Goal: Task Accomplishment & Management: Manage account settings

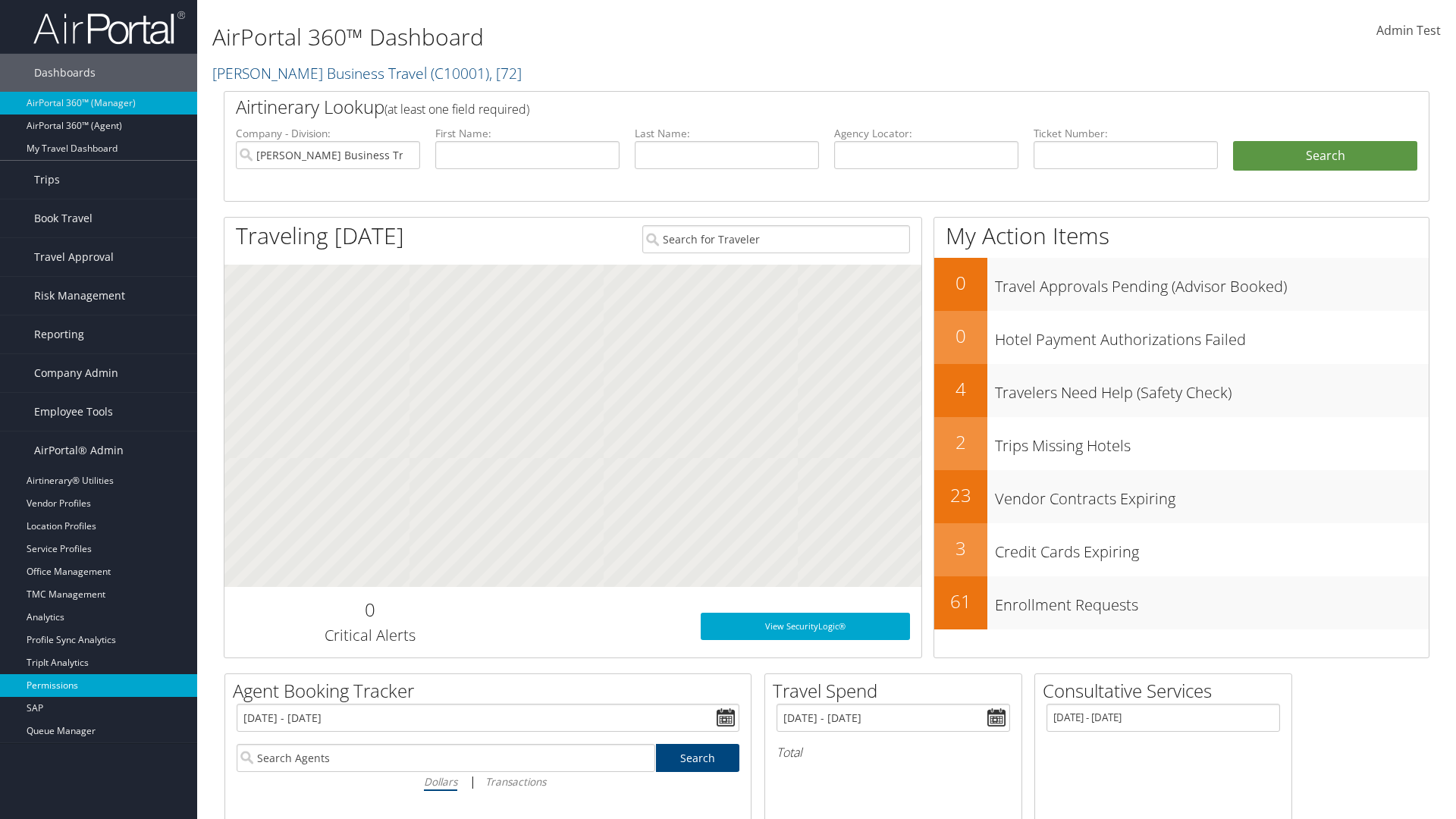
click at [99, 685] on link "Permissions" at bounding box center [99, 685] width 198 height 23
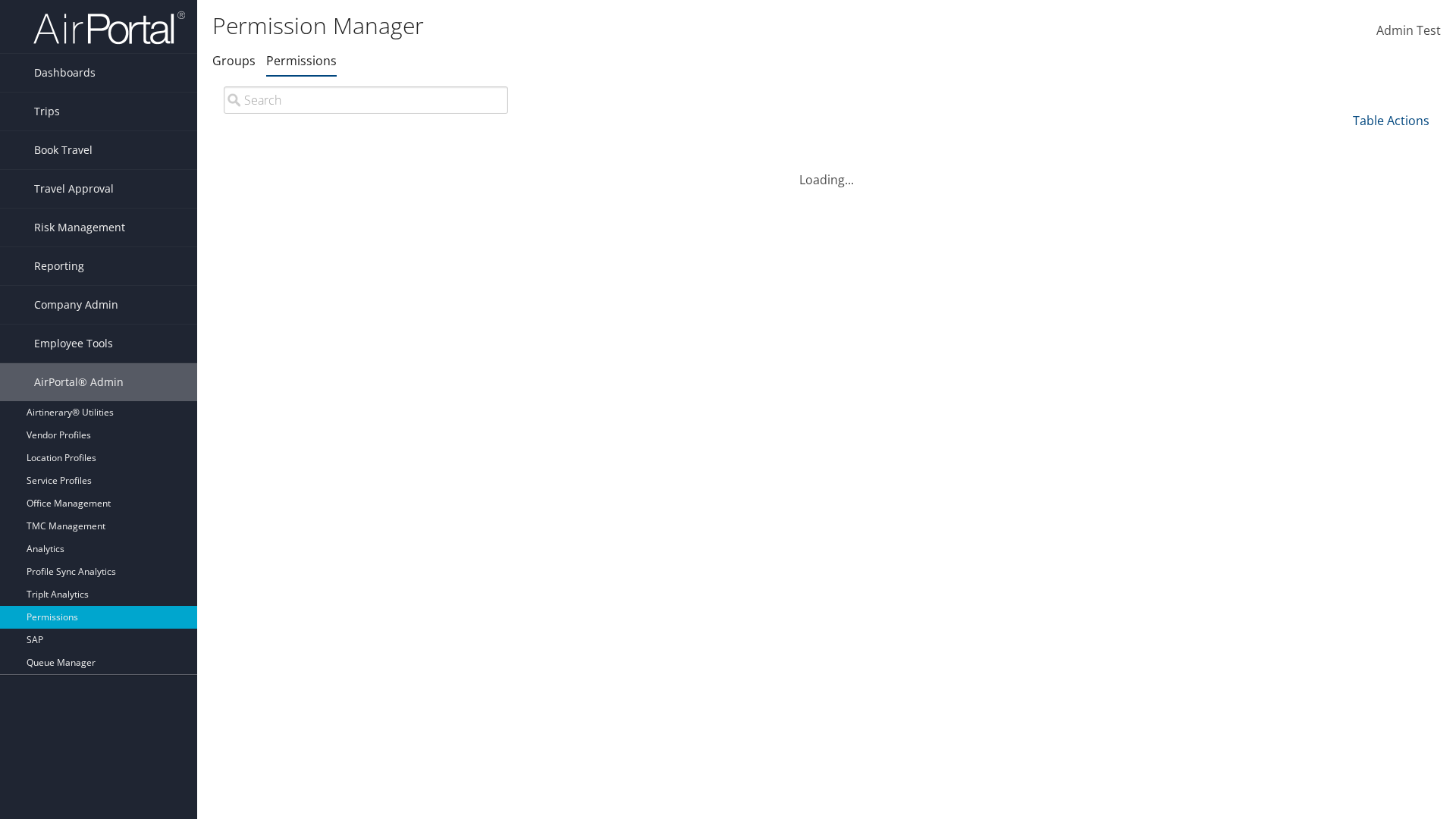
click at [366, 100] on input "search" at bounding box center [366, 100] width 284 height 27
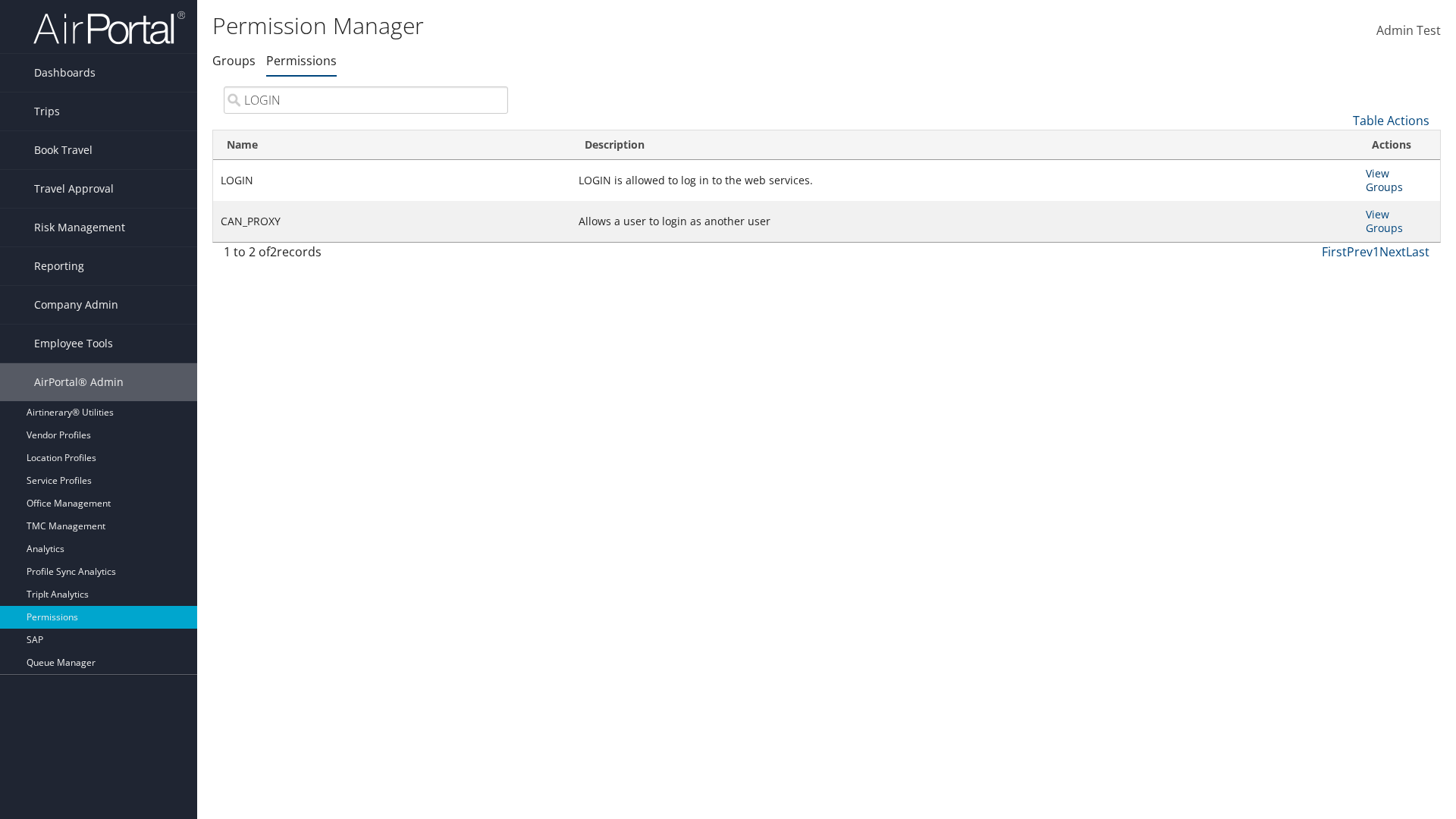
type input "LOGIN"
click at [1377, 173] on link "View Groups" at bounding box center [1385, 181] width 38 height 28
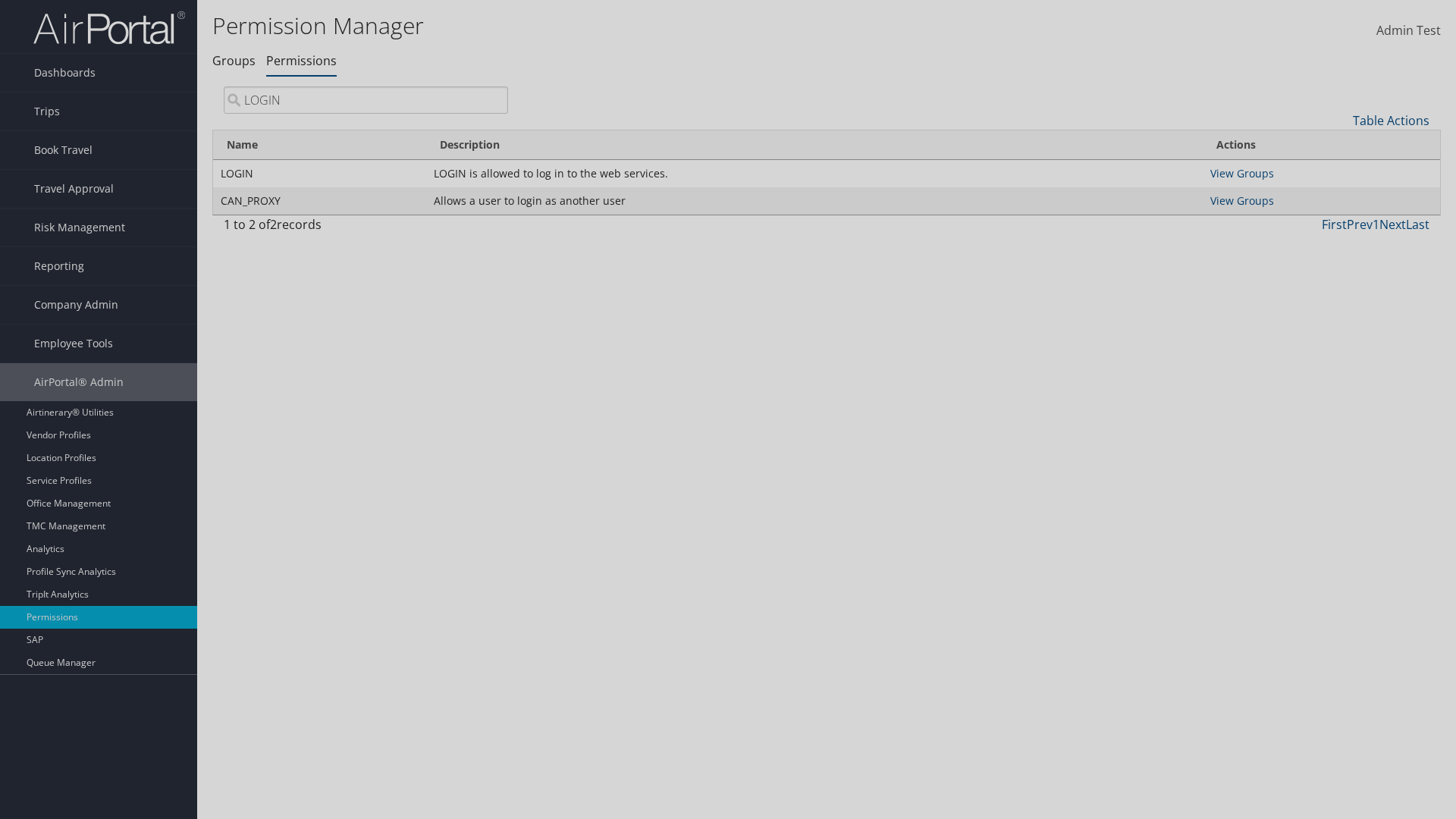
click at [0, 0] on link "Table Actions" at bounding box center [0, 0] width 0 height 0
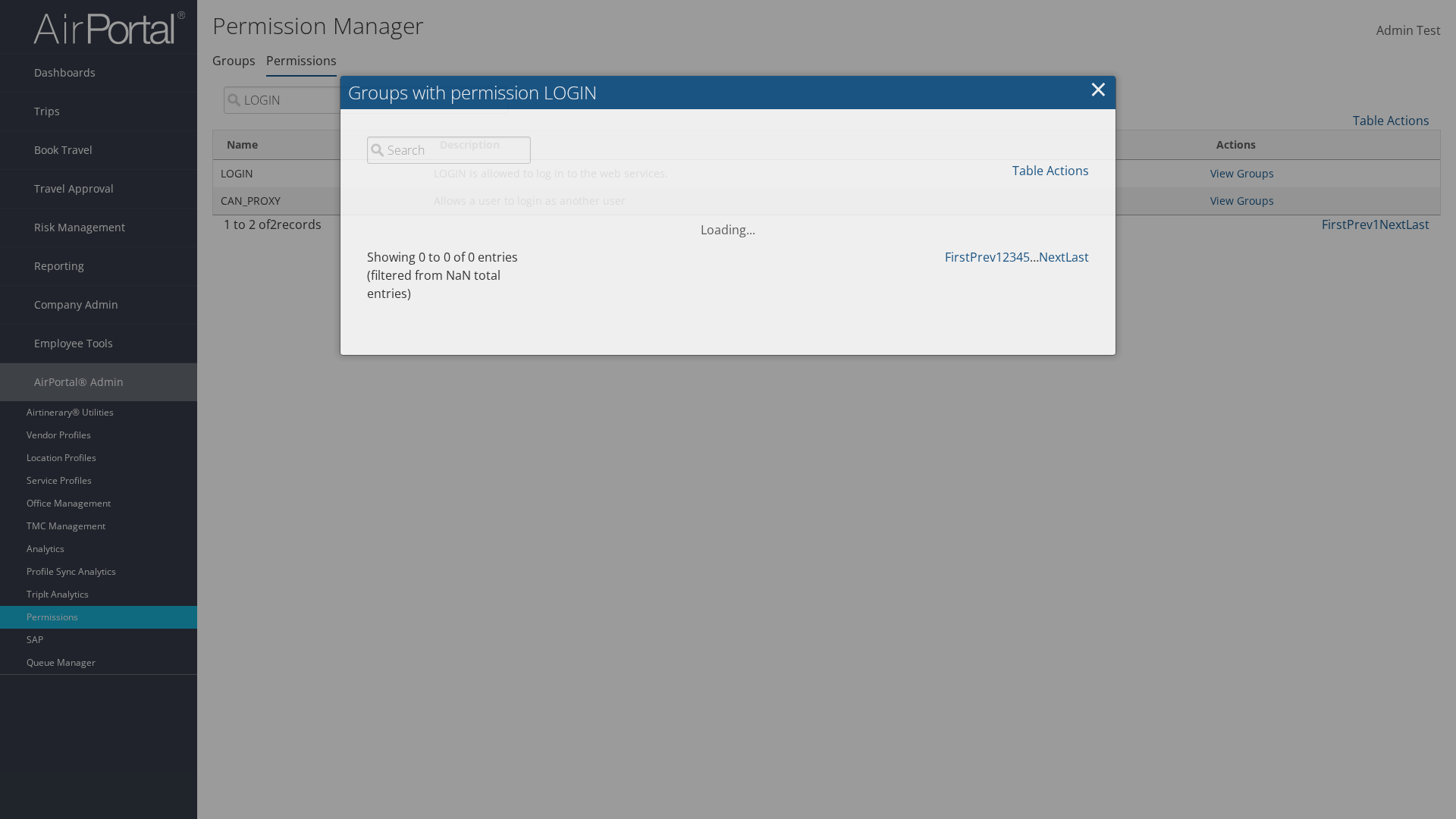
click at [1000, 194] on link "Add Group" at bounding box center [1000, 194] width 199 height 25
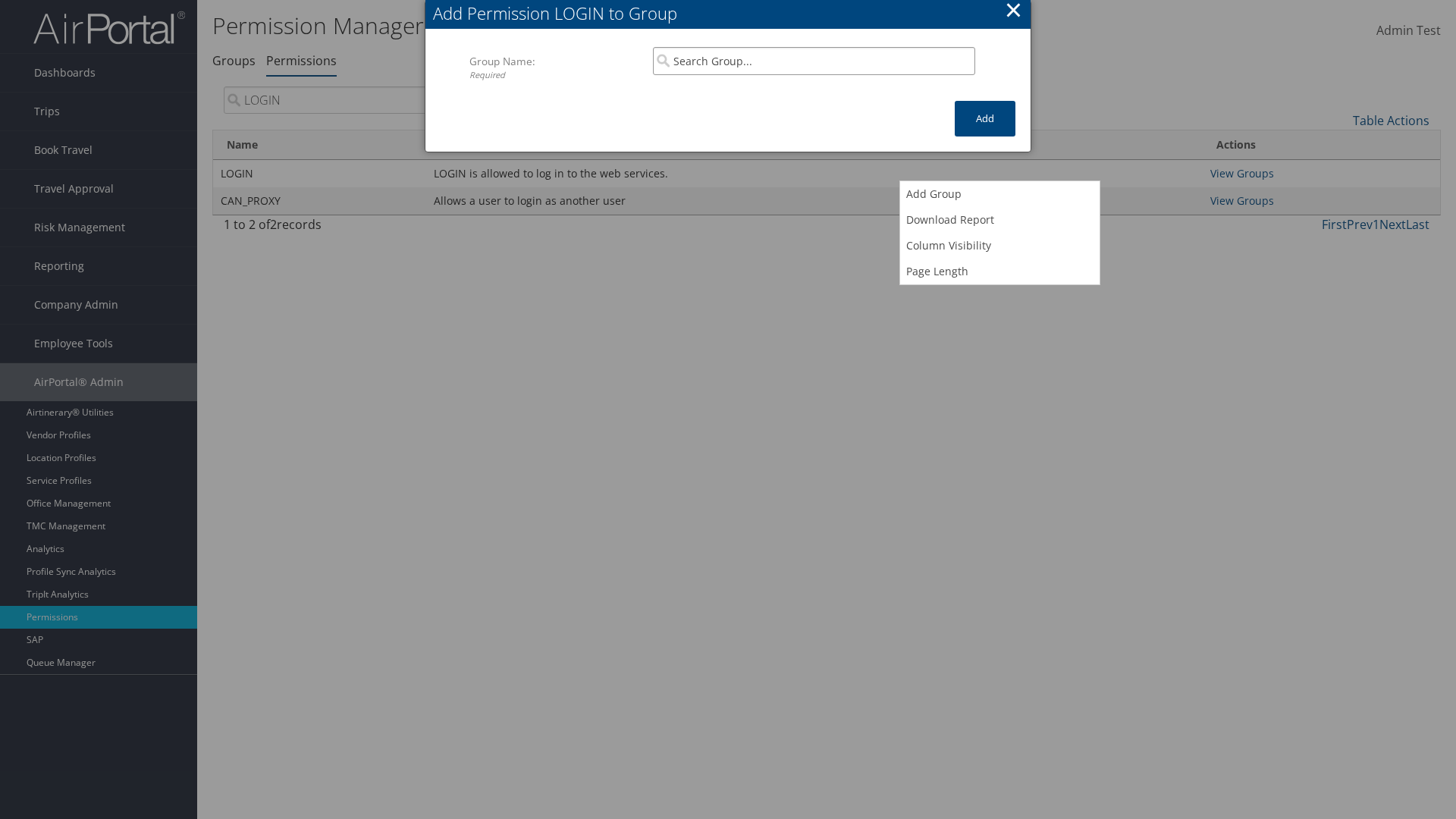
click at [814, 61] on input "search" at bounding box center [814, 61] width 323 height 28
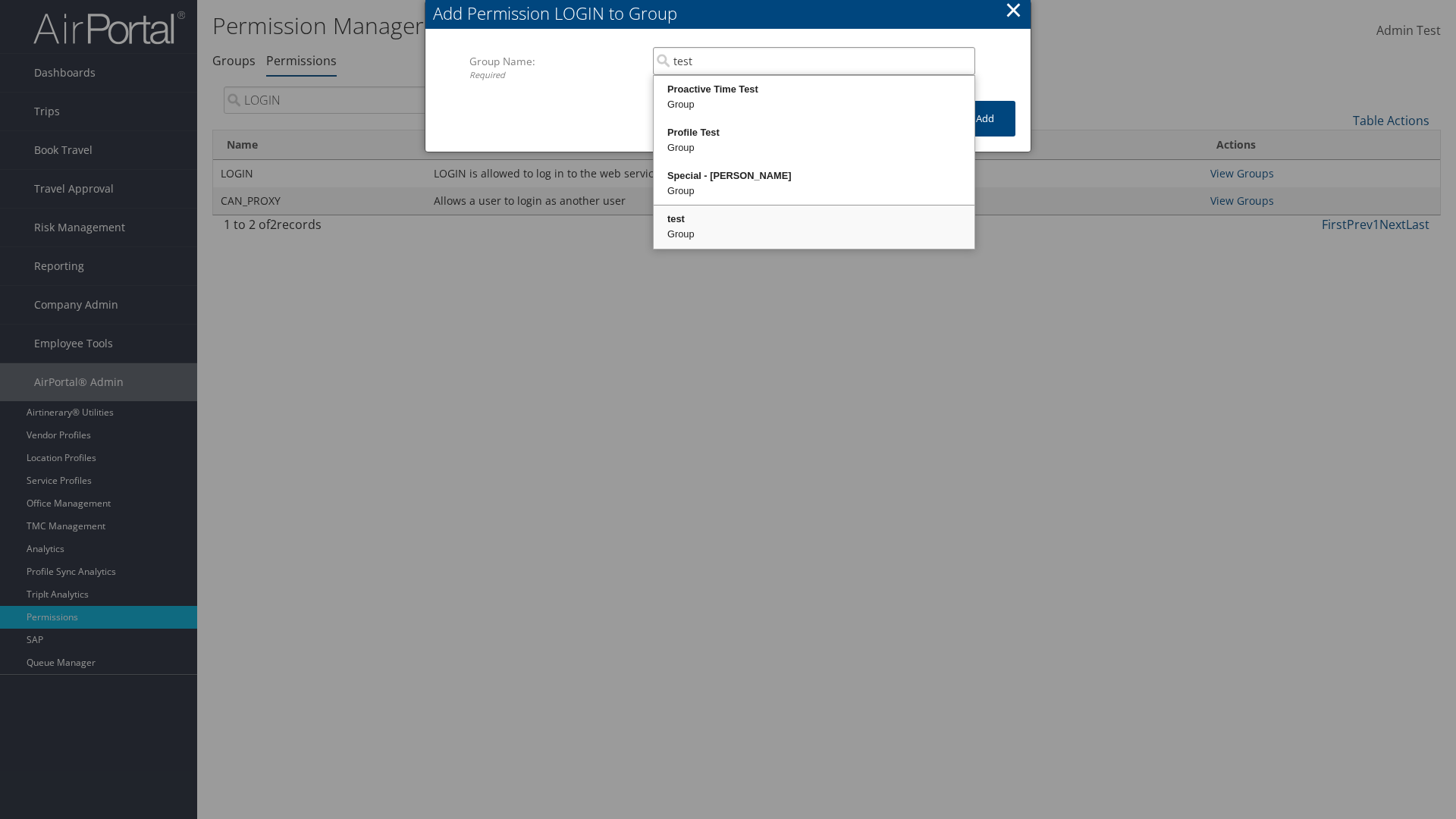
click at [814, 219] on div "test" at bounding box center [815, 219] width 316 height 15
type input "test"
click at [986, 118] on button "Add" at bounding box center [985, 118] width 61 height 36
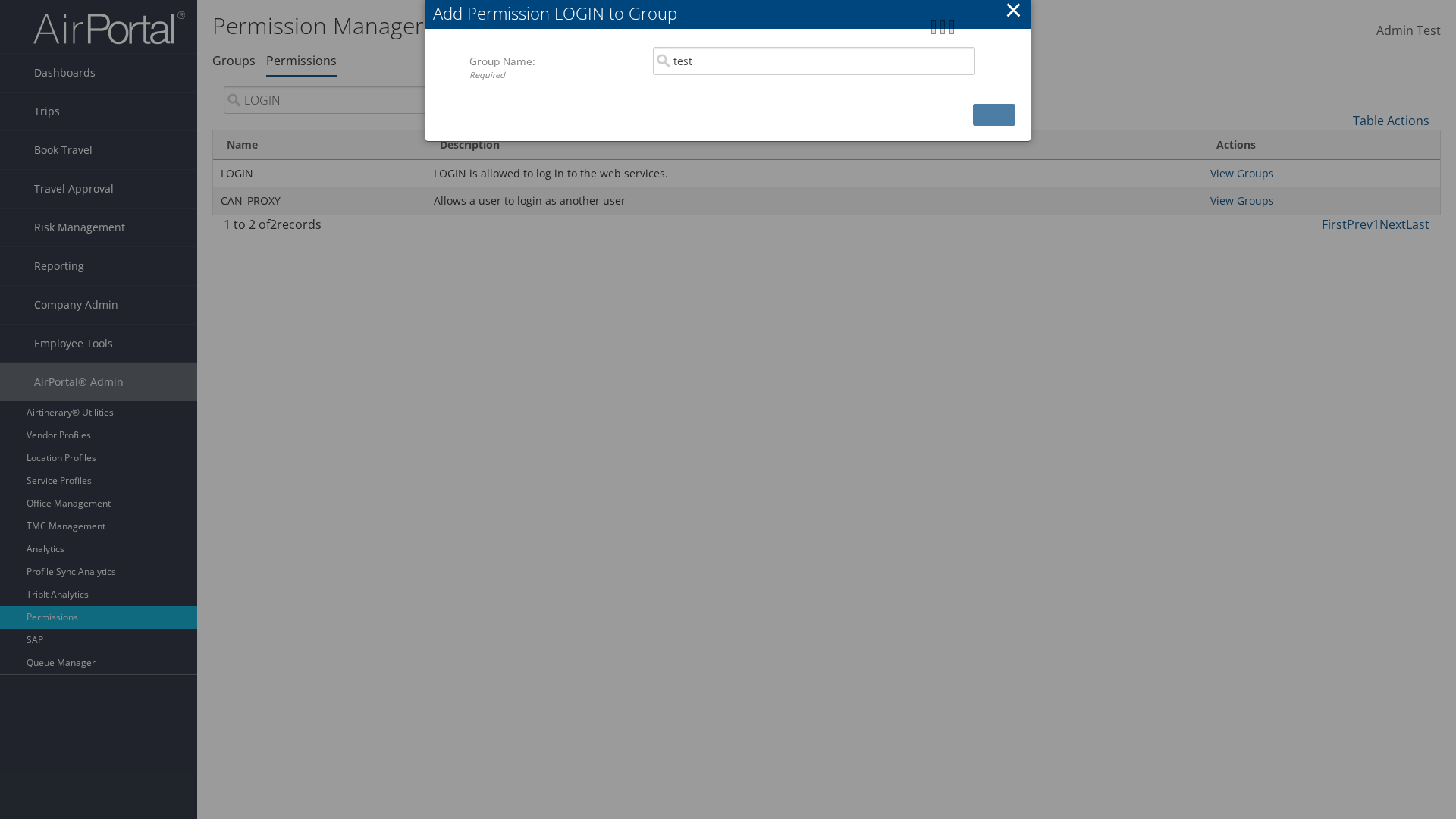
click at [1013, 12] on button "×" at bounding box center [1014, 9] width 18 height 30
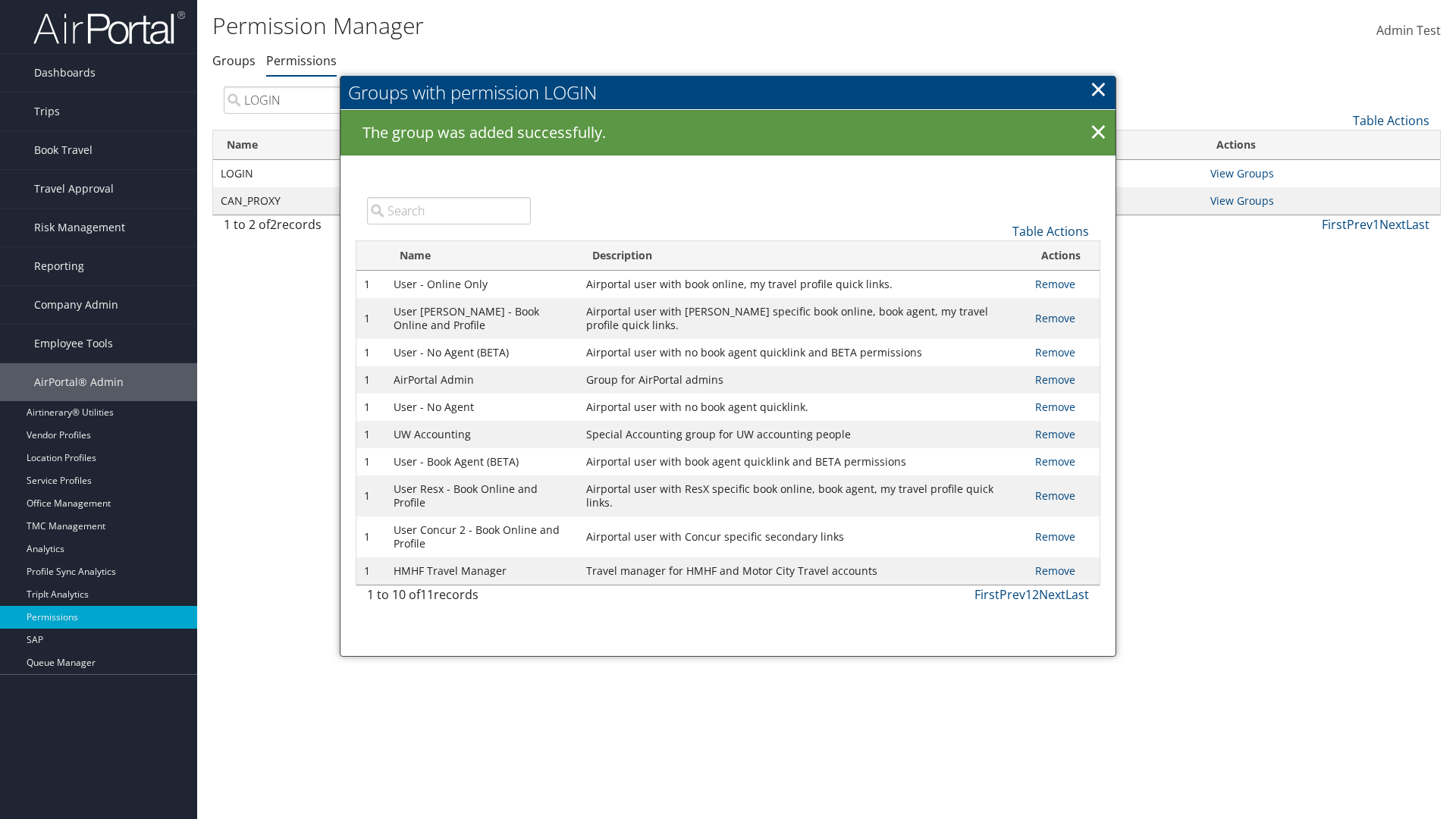
click at [449, 210] on input "search" at bounding box center [449, 211] width 164 height 27
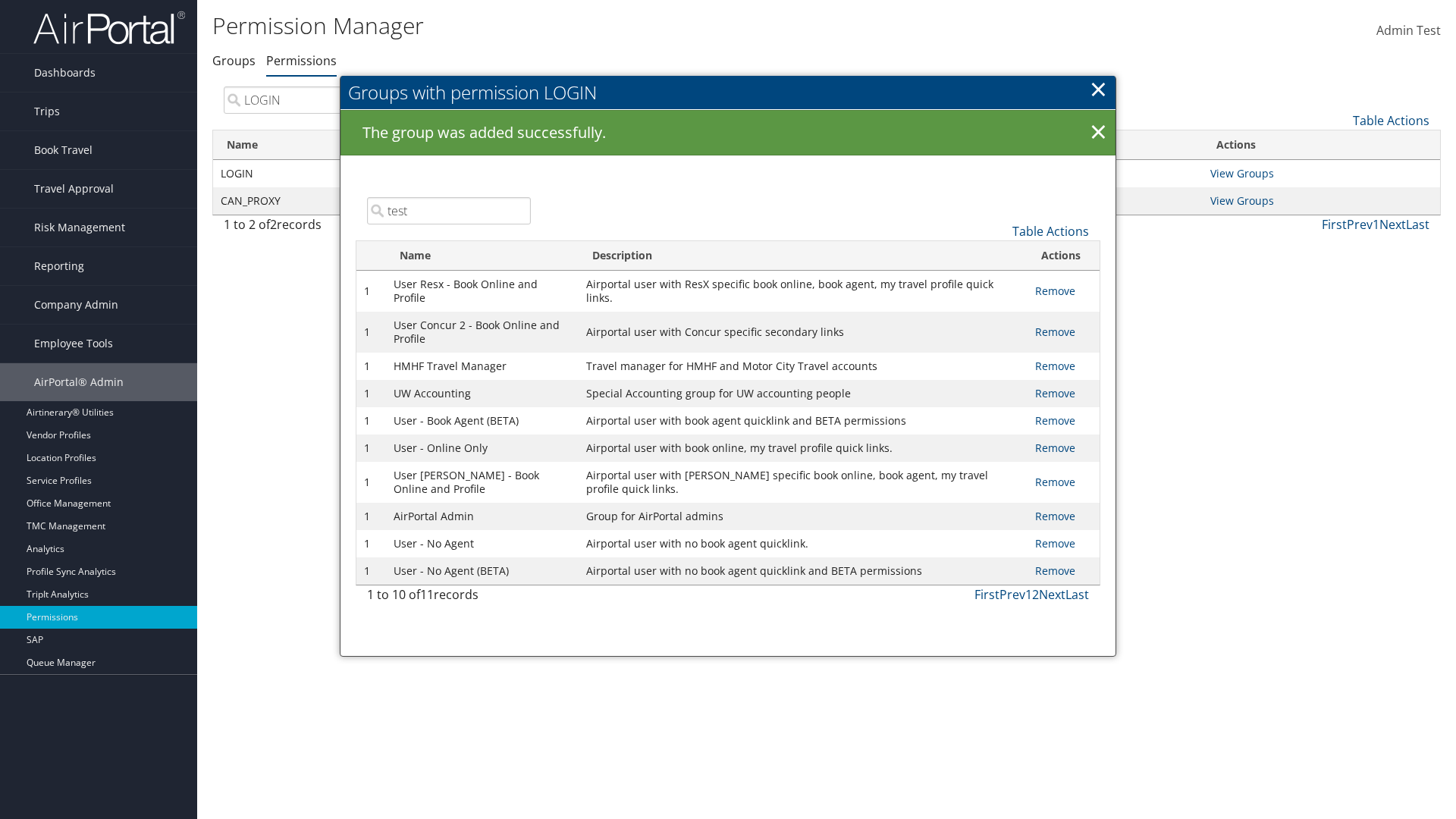
type input "test"
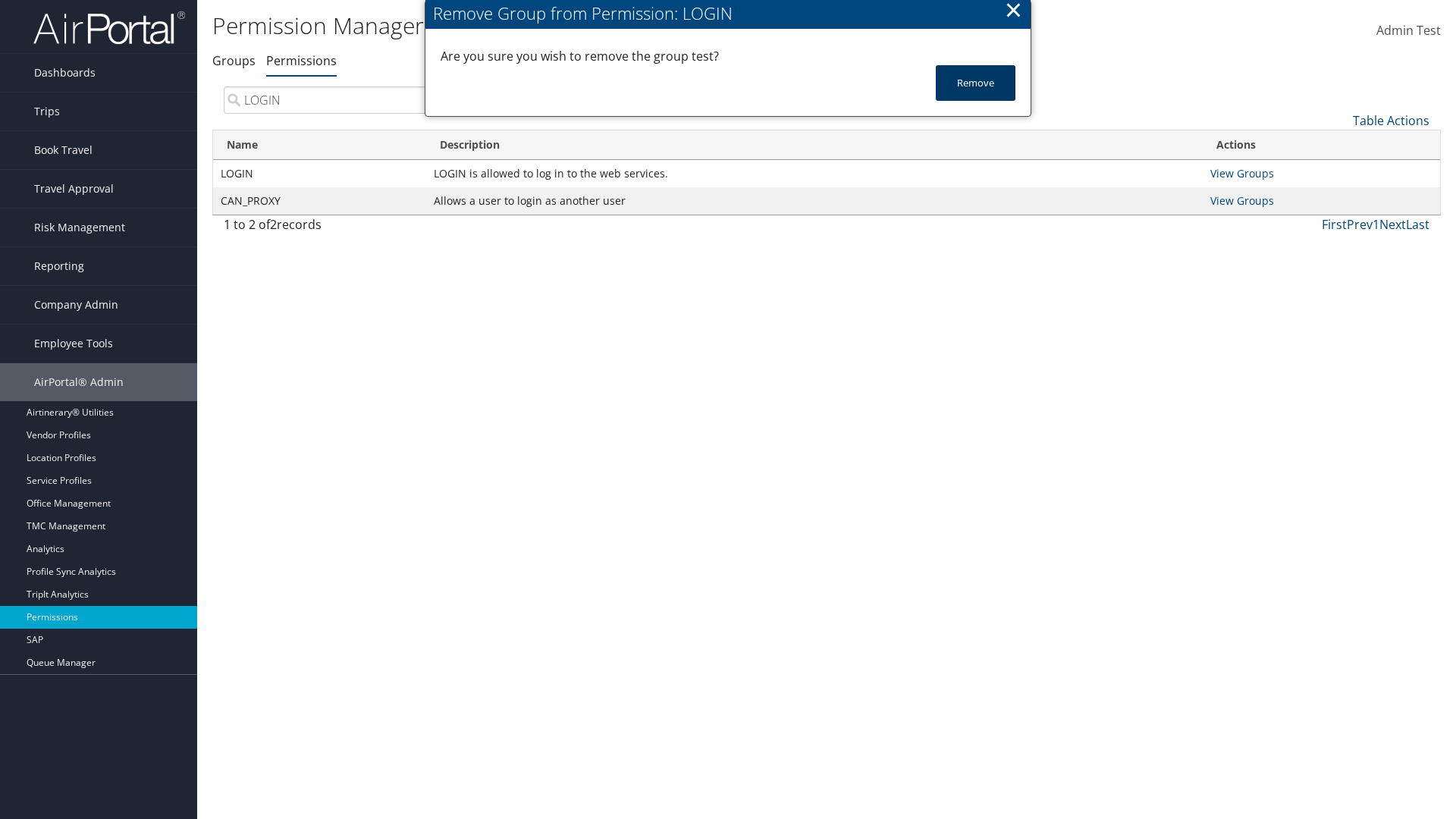
click at [975, 83] on button "Remove" at bounding box center [975, 83] width 80 height 36
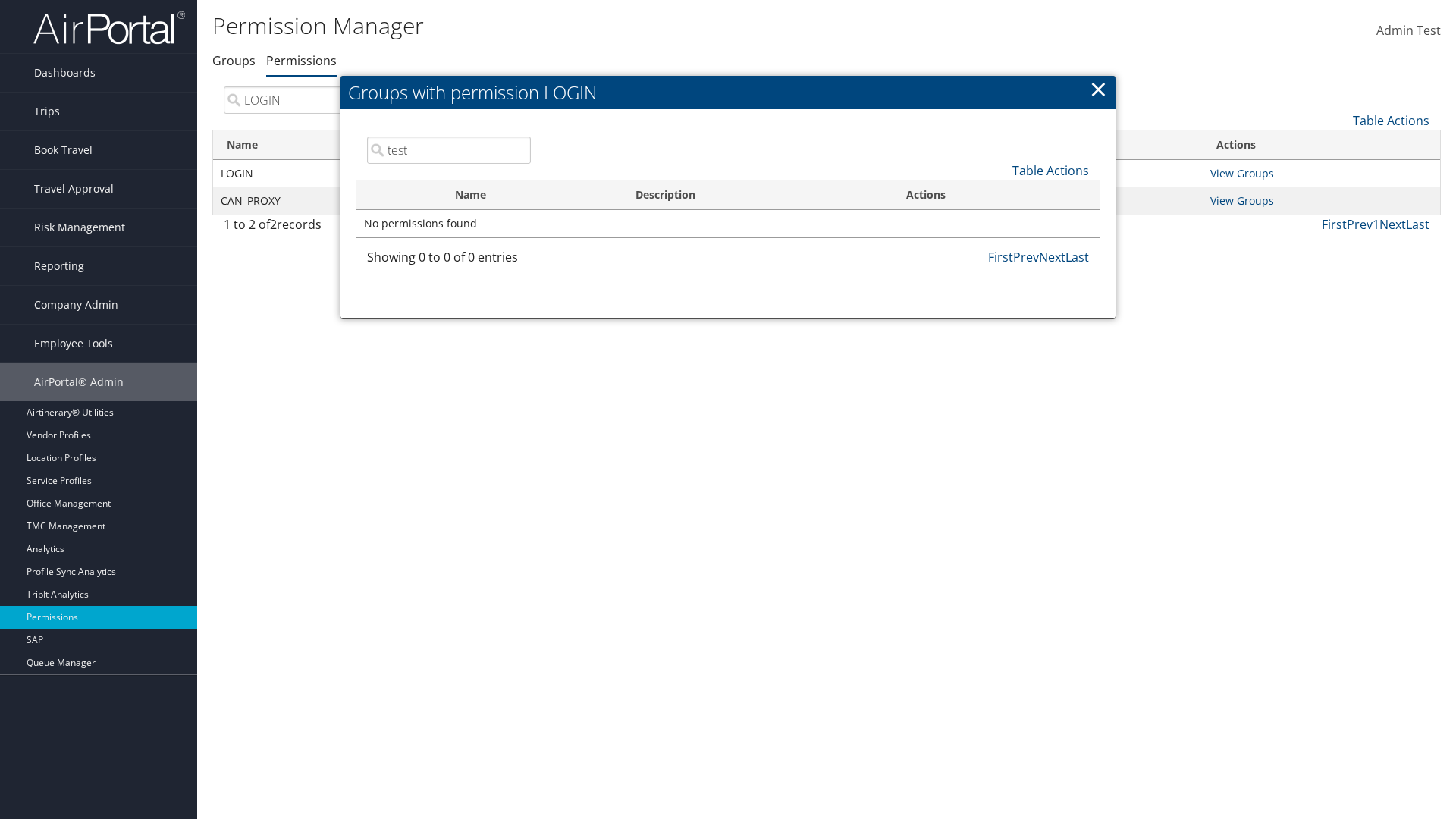
click at [1099, 88] on link "×" at bounding box center [1099, 88] width 18 height 30
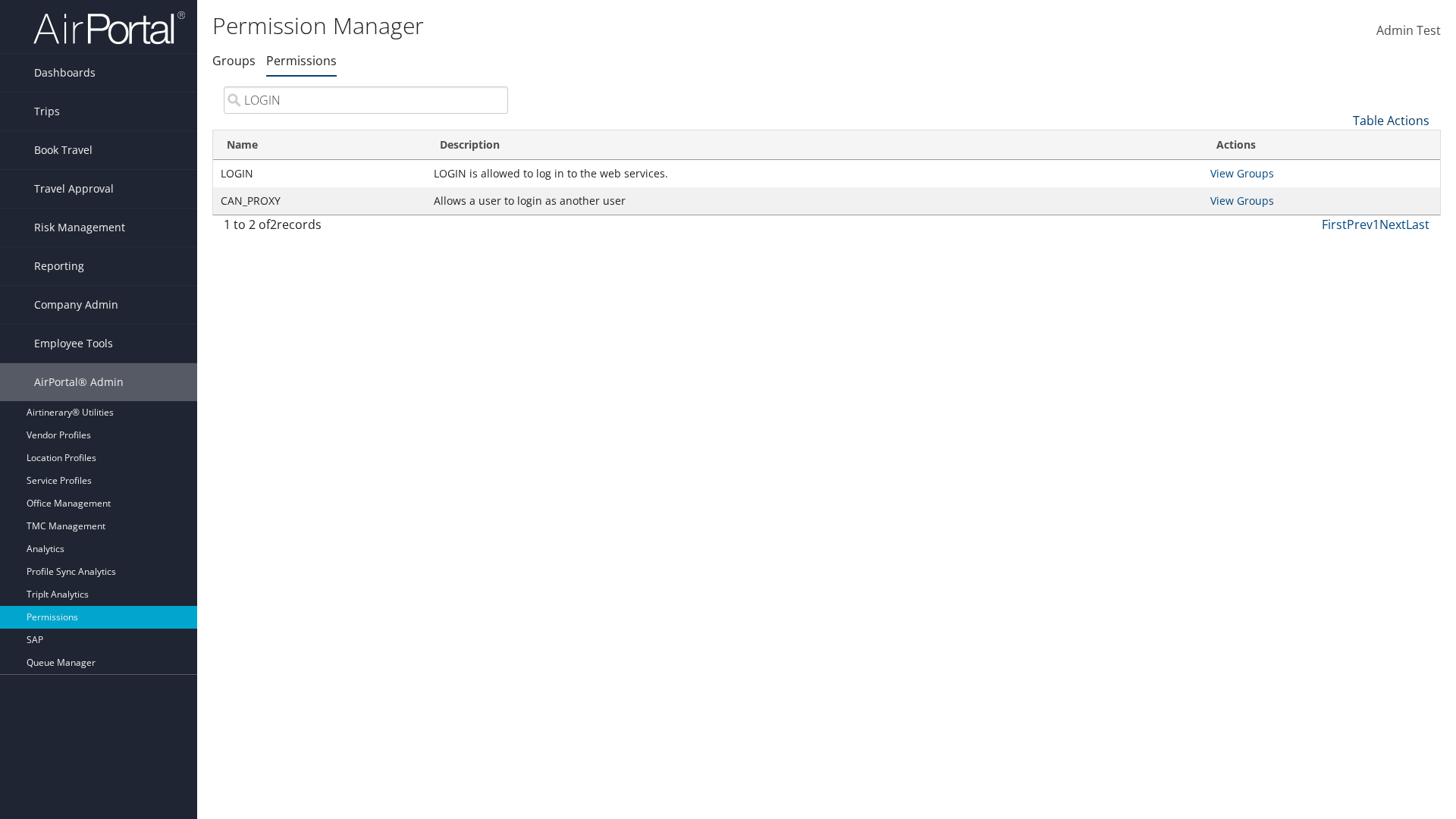
click at [1391, 119] on link "Table Actions" at bounding box center [1391, 120] width 76 height 17
click at [1340, 145] on link "Name" at bounding box center [1340, 145] width 199 height 25
click at [1340, 170] on link "Description" at bounding box center [1340, 171] width 199 height 25
click at [1340, 145] on link "Name" at bounding box center [1340, 145] width 199 height 25
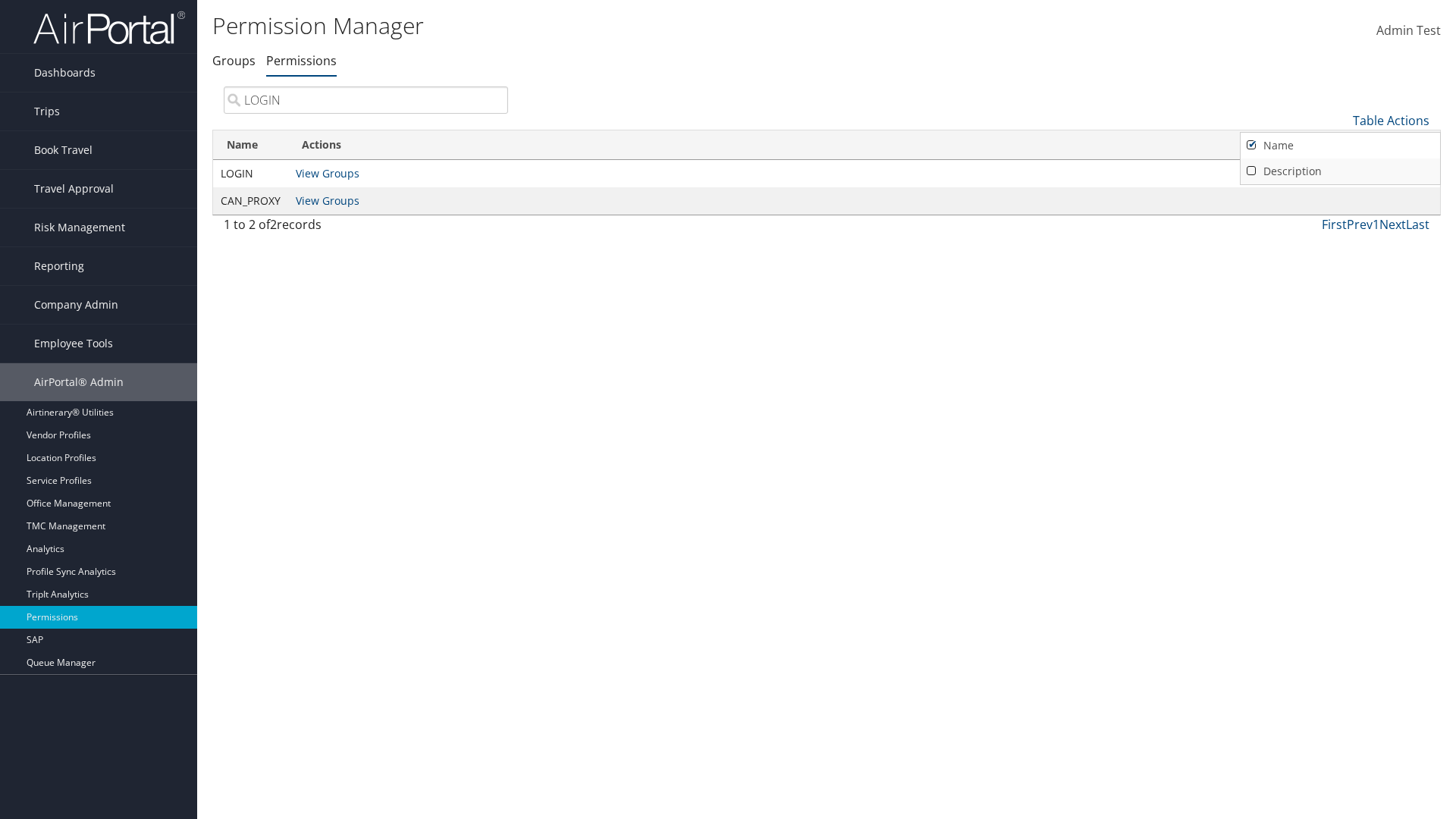
click at [1340, 170] on link "Description" at bounding box center [1340, 171] width 199 height 25
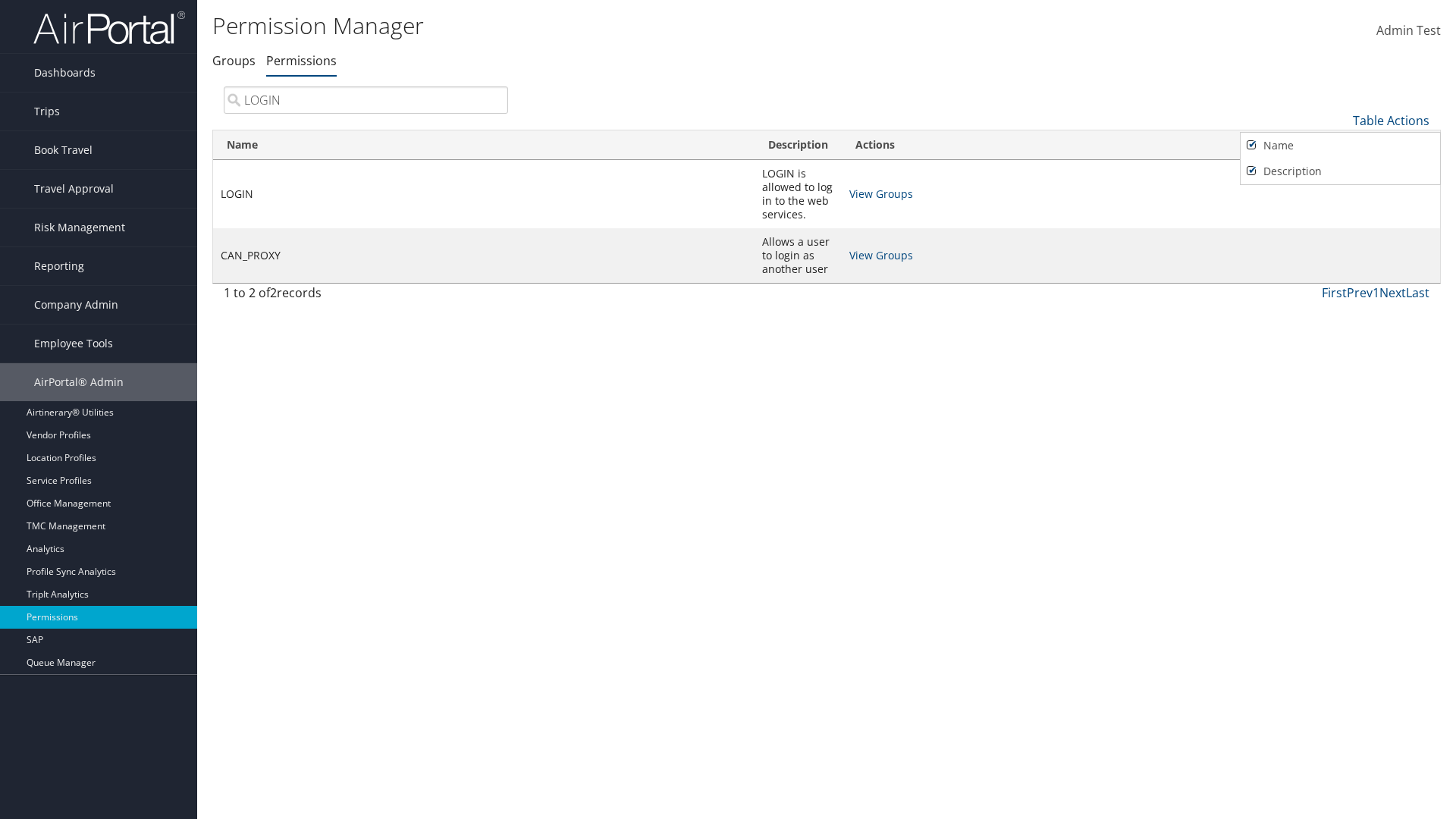
click at [728, 409] on div at bounding box center [728, 409] width 1456 height 819
click at [1391, 119] on link "Table Actions" at bounding box center [1391, 120] width 76 height 17
click at [1340, 221] on link "Page Length" at bounding box center [1340, 221] width 199 height 25
click at [1391, 119] on link "Table Actions" at bounding box center [1391, 120] width 76 height 17
click at [1340, 221] on link "Page Length" at bounding box center [1340, 221] width 199 height 25
